Goal: Task Accomplishment & Management: Manage account settings

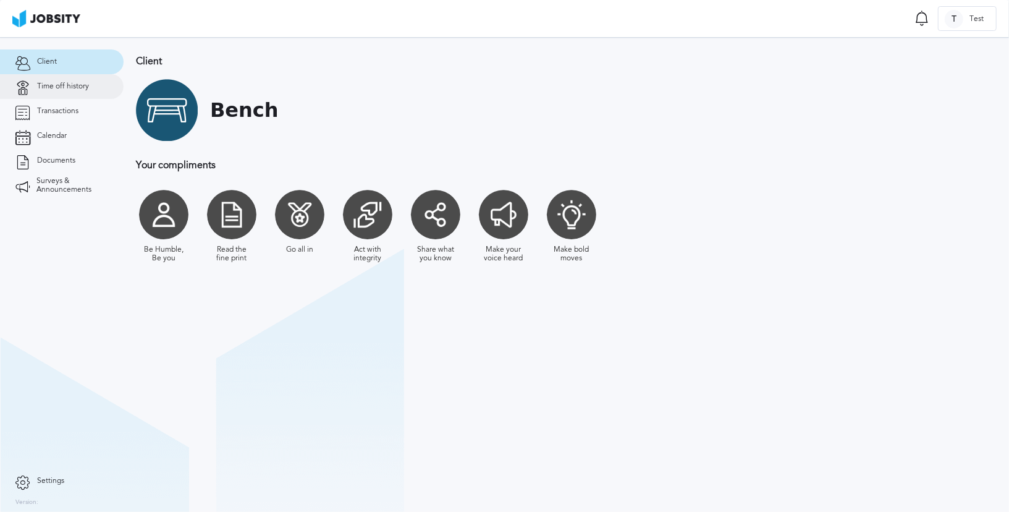
click at [53, 91] on link "Time off history" at bounding box center [62, 86] width 124 height 25
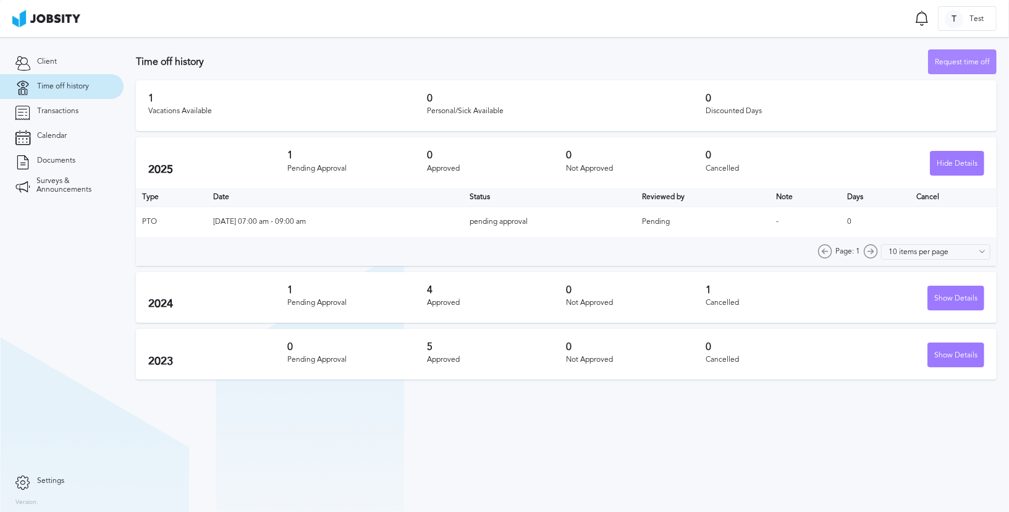
click at [948, 64] on div "Request time off" at bounding box center [962, 62] width 67 height 25
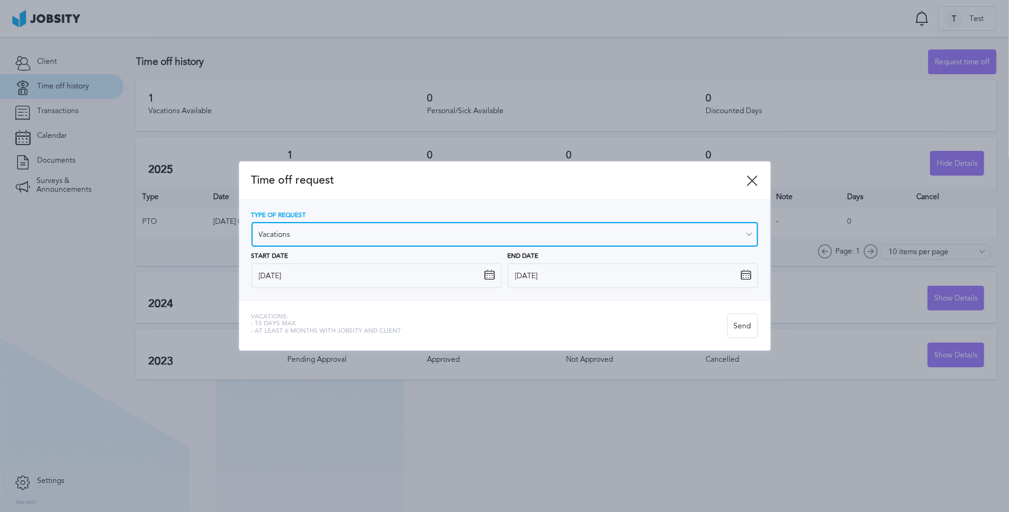
click at [379, 233] on input "Vacations" at bounding box center [504, 234] width 507 height 25
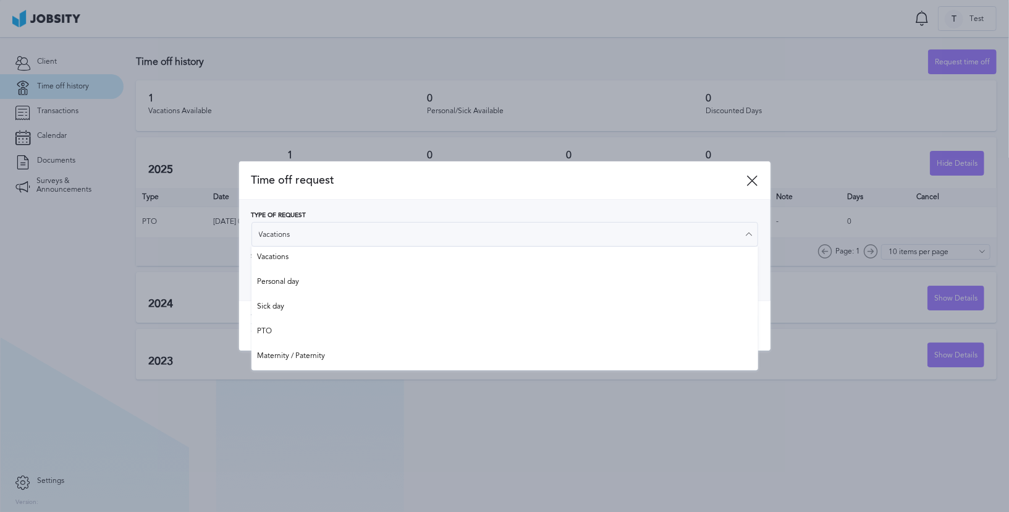
click at [588, 189] on div "Time off request" at bounding box center [504, 180] width 531 height 38
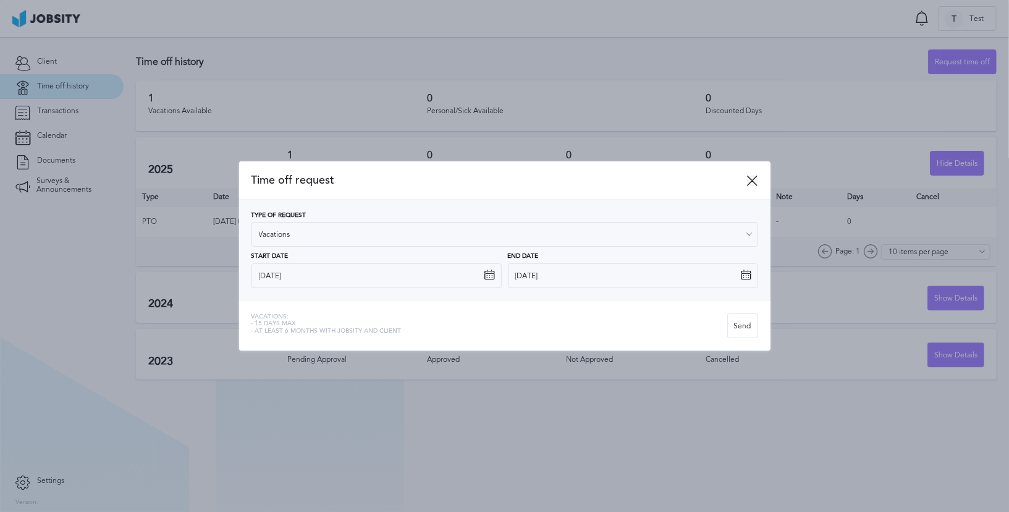
click at [751, 183] on icon at bounding box center [752, 180] width 11 height 11
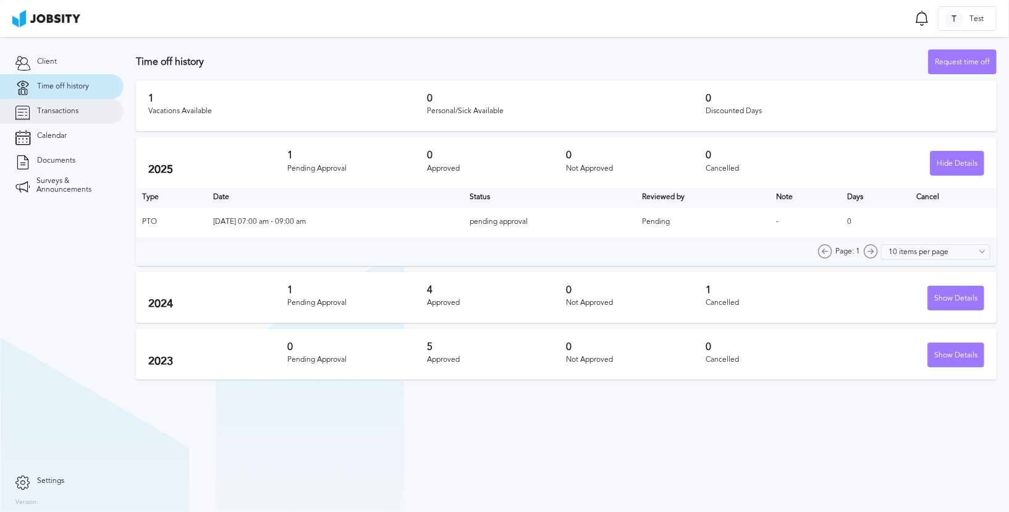
click at [62, 111] on span "Transactions" at bounding box center [57, 111] width 41 height 9
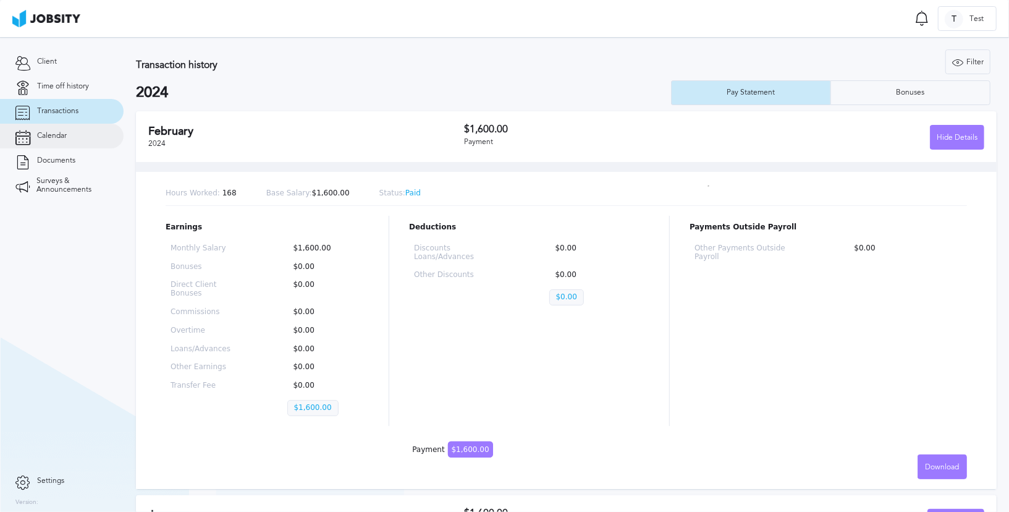
click at [57, 133] on span "Calendar" at bounding box center [52, 136] width 30 height 9
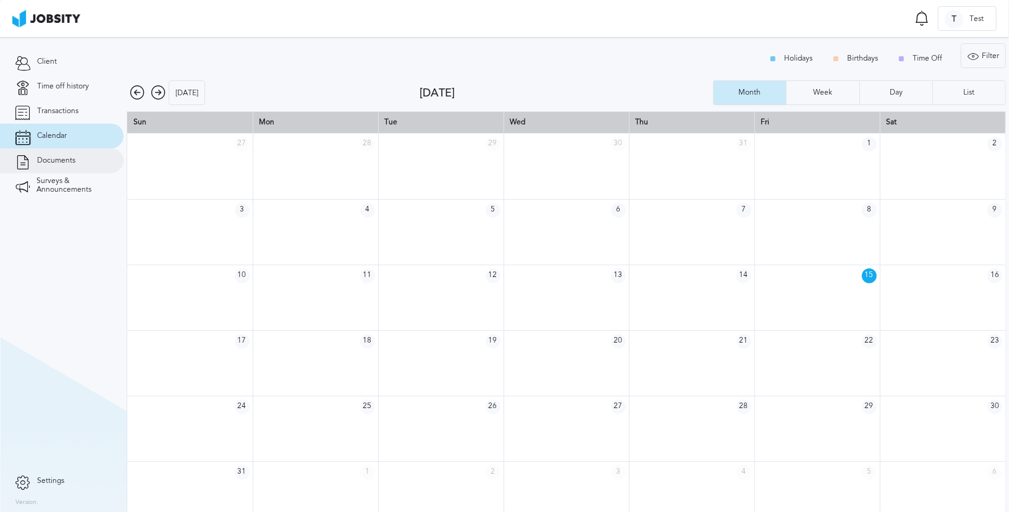
click at [59, 161] on span "Documents" at bounding box center [56, 160] width 38 height 9
